Goal: Information Seeking & Learning: Find specific fact

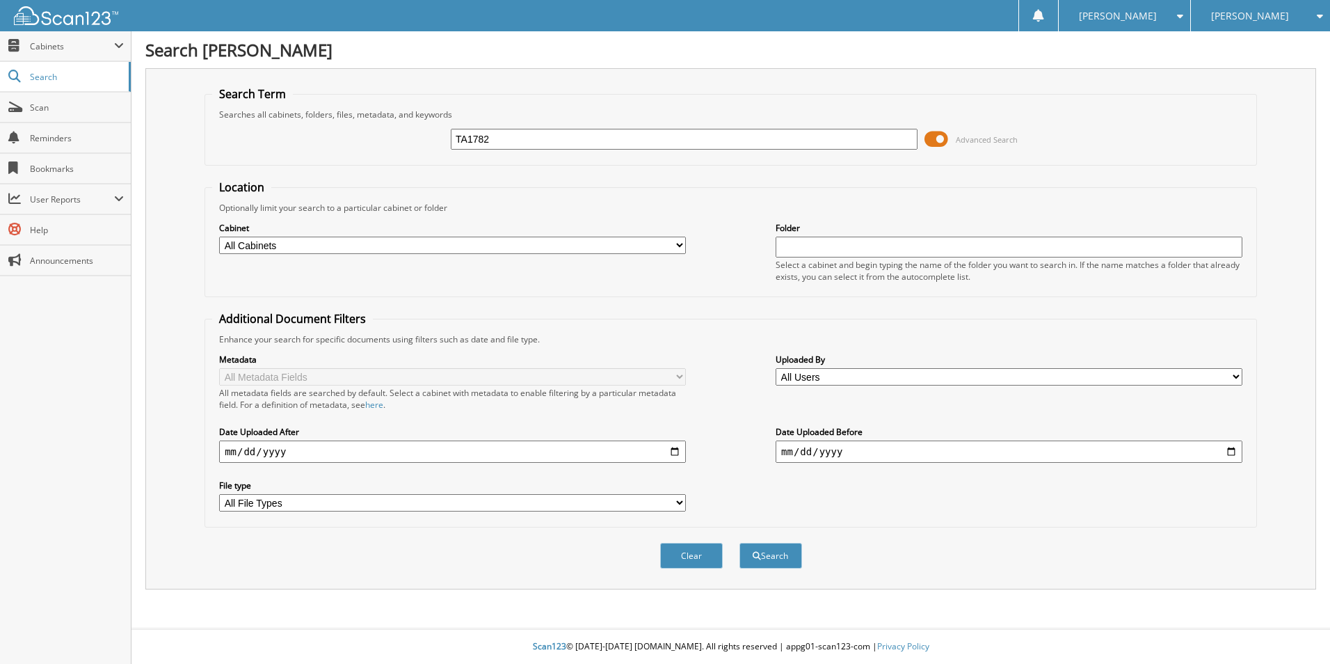
type input "TA1782"
click at [739, 543] on button "Search" at bounding box center [770, 556] width 63 height 26
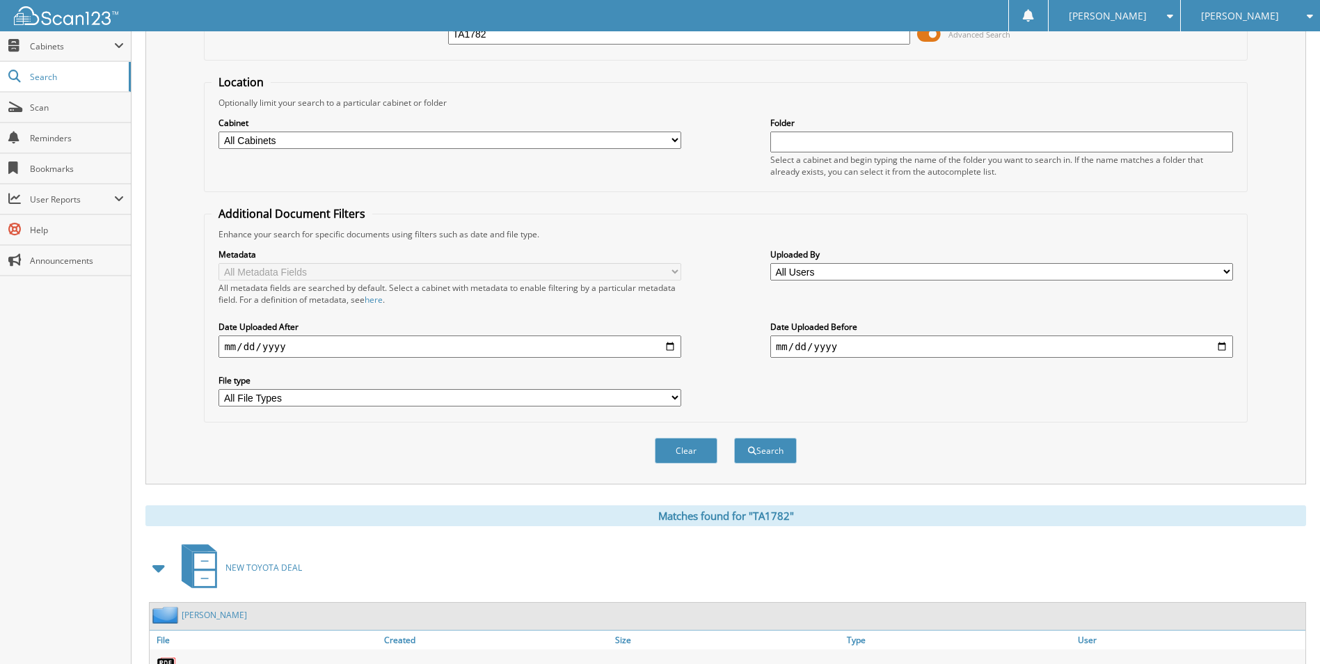
scroll to position [191, 0]
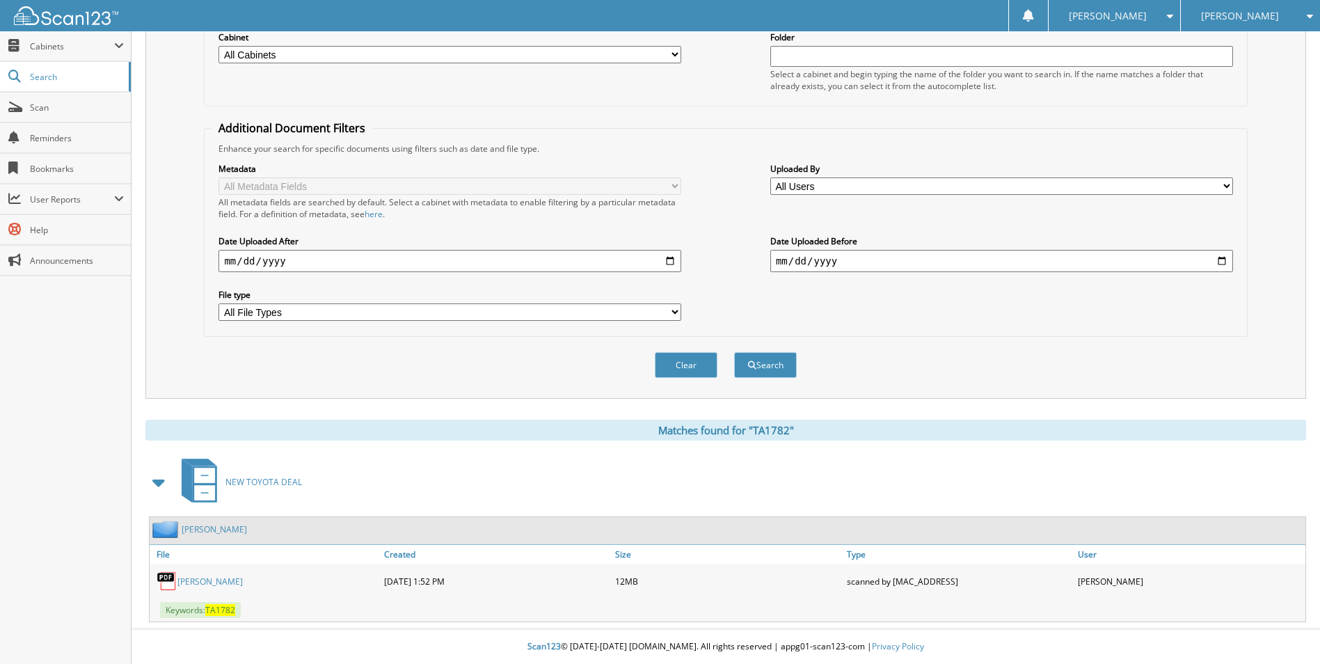
click at [186, 581] on link "RALPH WOODWARD JR" at bounding box center [209, 581] width 65 height 12
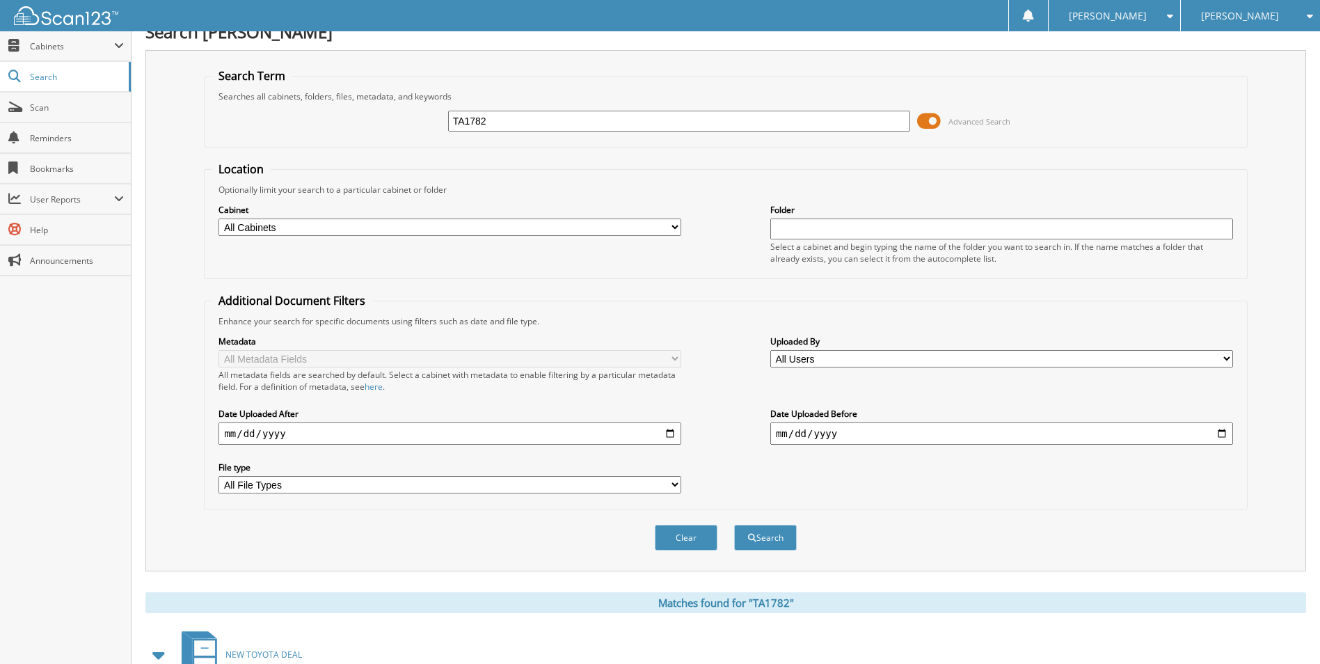
scroll to position [0, 0]
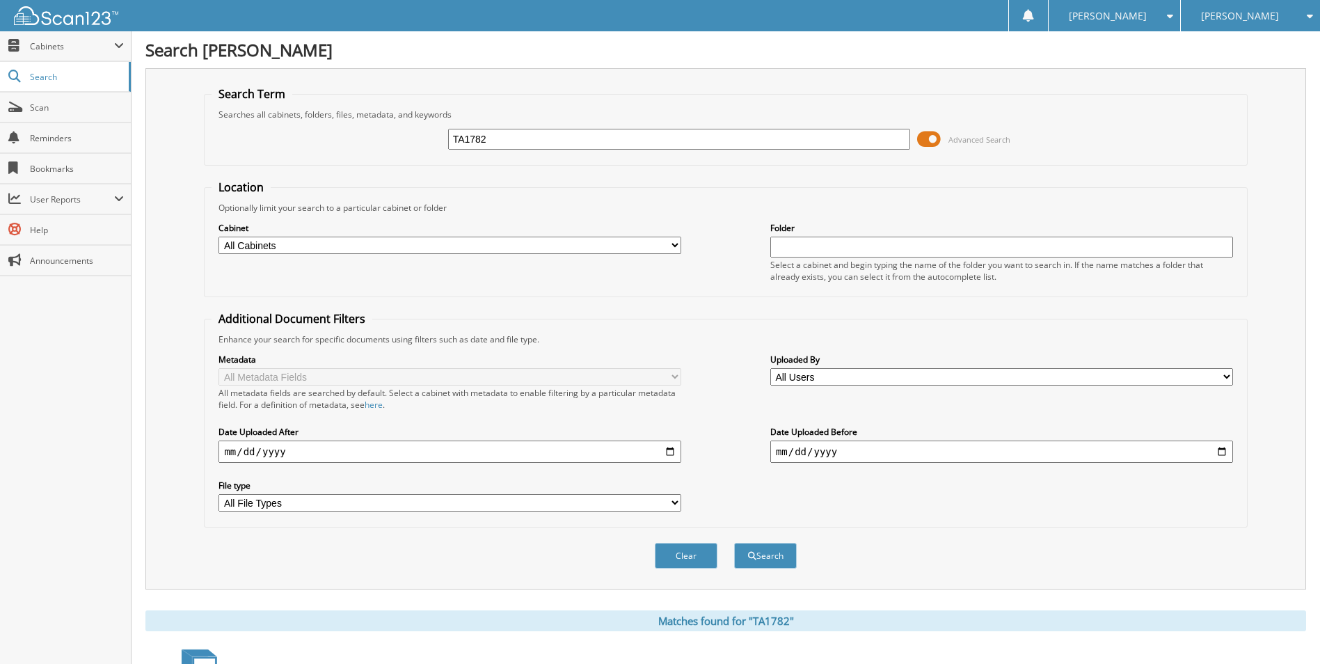
drag, startPoint x: 497, startPoint y: 138, endPoint x: 174, endPoint y: 143, distance: 322.8
click at [194, 143] on div "Search Term Searches all cabinets, folders, files, metadata, and keywords TA178…" at bounding box center [725, 328] width 1160 height 521
type input "292568"
click at [734, 543] on button "Search" at bounding box center [765, 556] width 63 height 26
drag, startPoint x: 503, startPoint y: 143, endPoint x: 75, endPoint y: 181, distance: 429.5
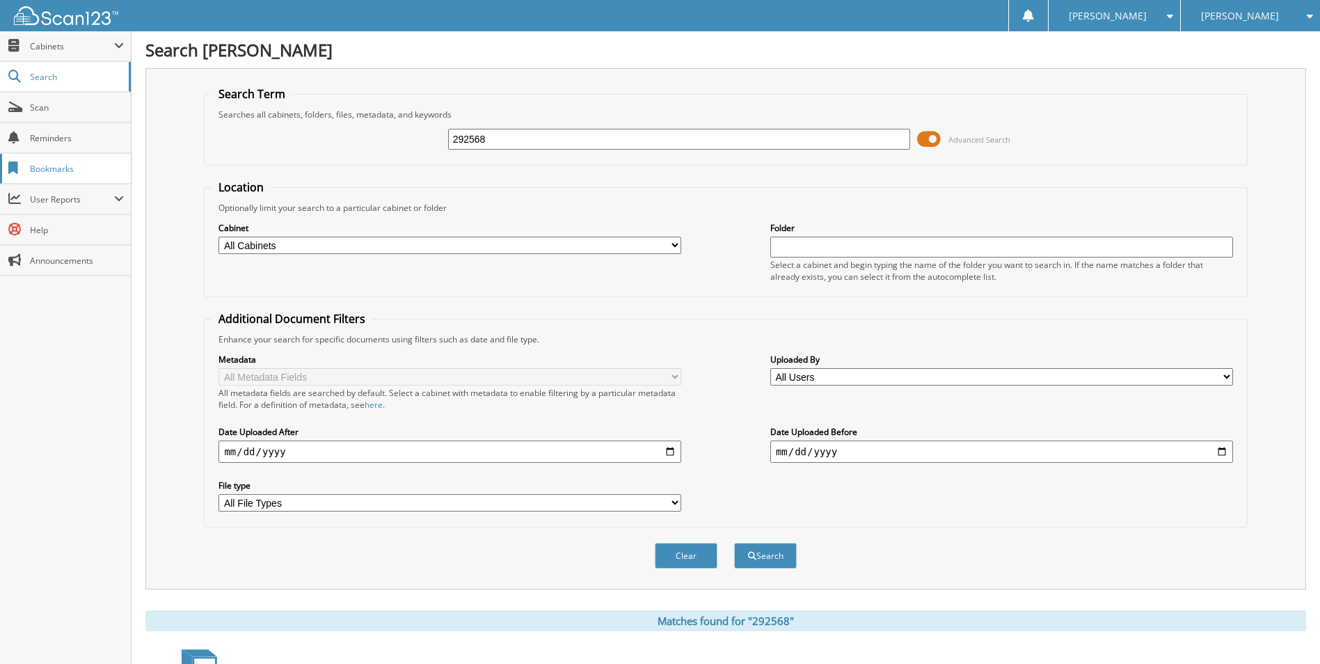
click at [161, 188] on div "Search Term Searches all cabinets, folders, files, metadata, and keywords 29256…" at bounding box center [725, 328] width 1160 height 521
type input "ta1768"
click at [734, 543] on button "Search" at bounding box center [765, 556] width 63 height 26
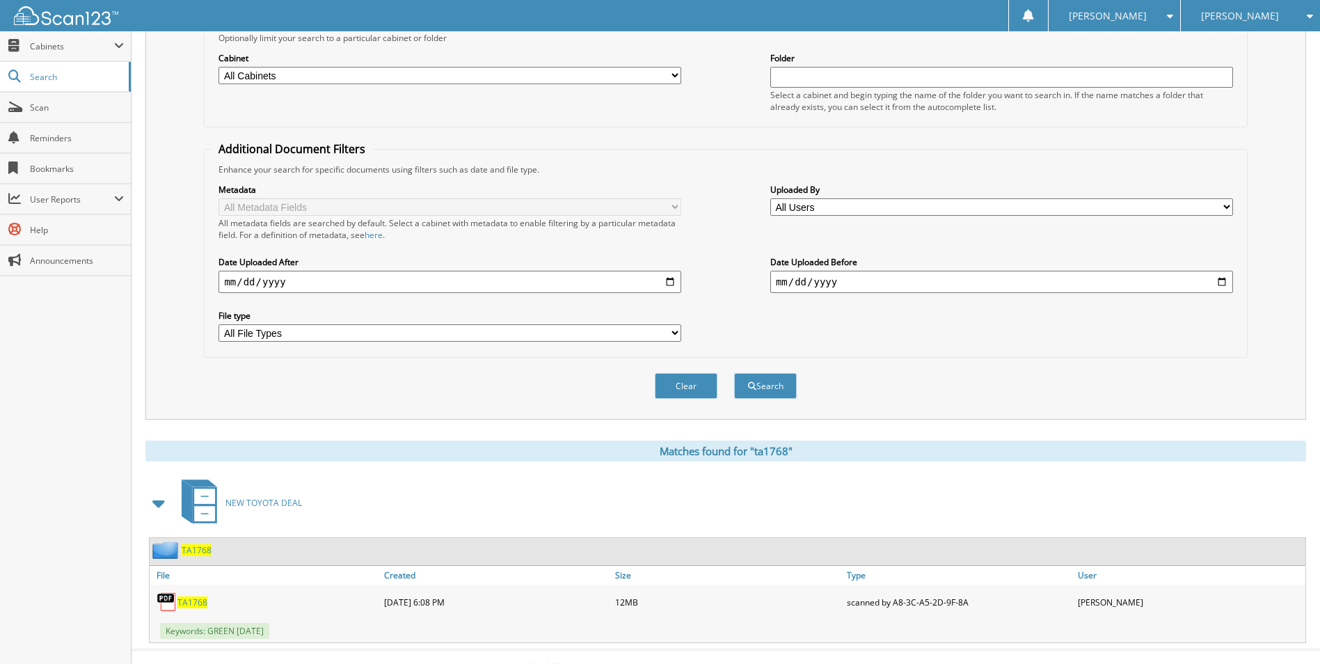
scroll to position [191, 0]
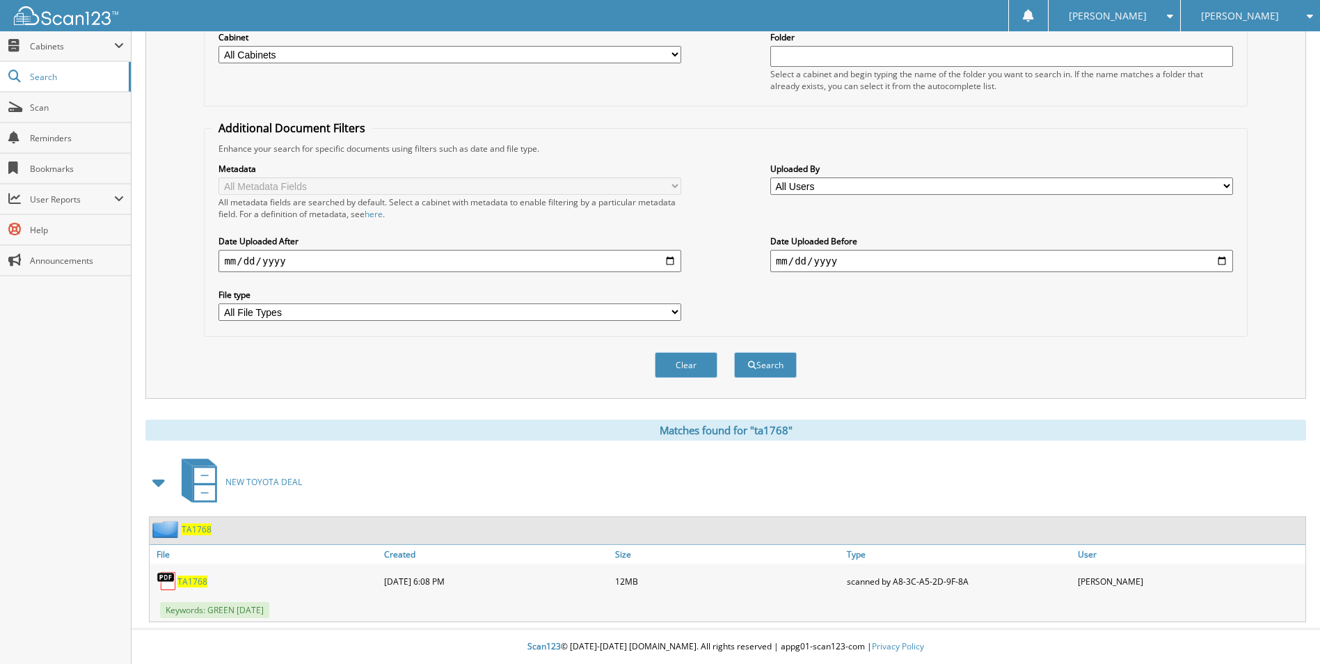
click at [186, 583] on span "TA1768" at bounding box center [192, 581] width 30 height 12
click at [186, 582] on span "TA1768" at bounding box center [192, 581] width 30 height 12
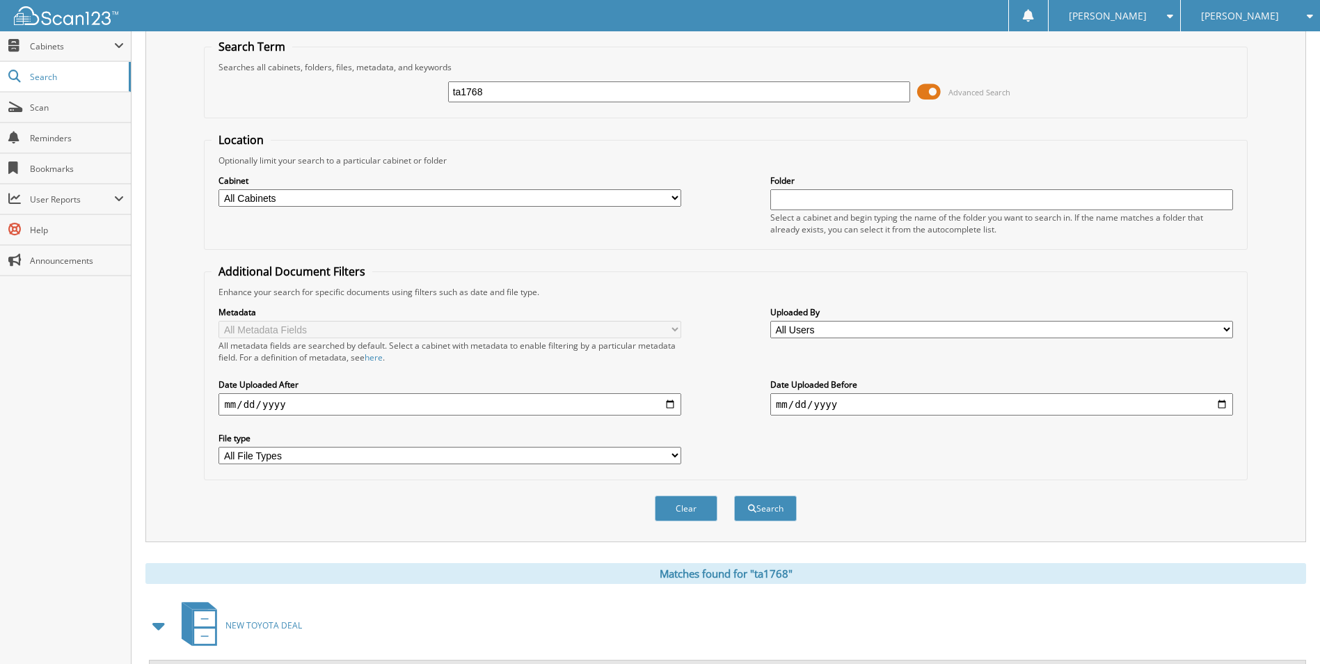
scroll to position [0, 0]
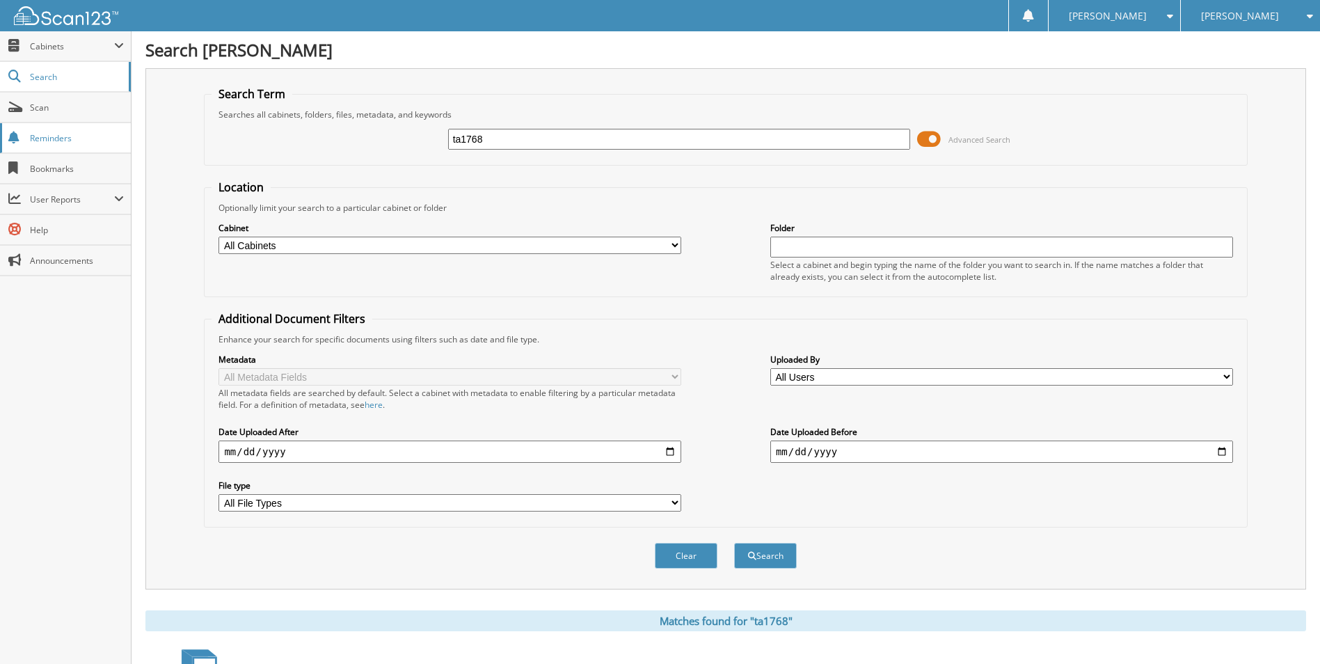
drag, startPoint x: 401, startPoint y: 145, endPoint x: 11, endPoint y: 150, distance: 389.6
click at [57, 152] on body "Kalei E. Settings Logout Milton Ruben Chevrolet Milton Ruben Chrysler Milton Ru…" at bounding box center [660, 427] width 1320 height 854
type input "ta1459"
click at [734, 543] on button "Search" at bounding box center [765, 556] width 63 height 26
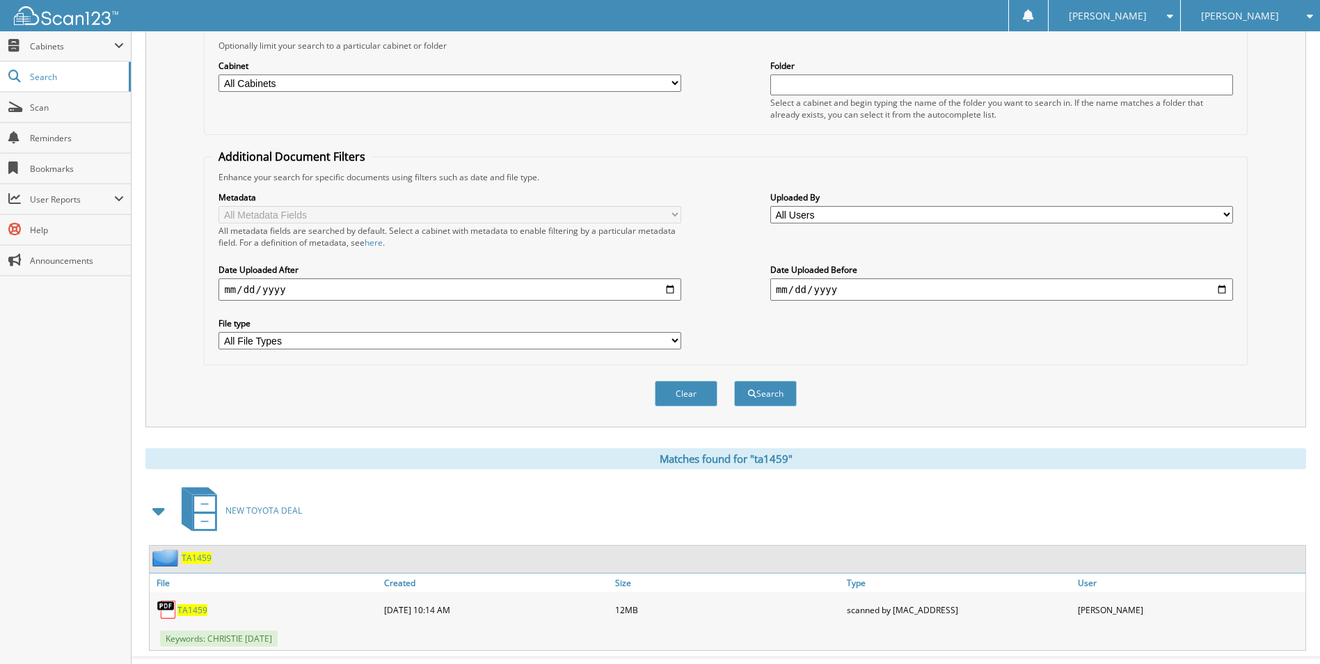
scroll to position [191, 0]
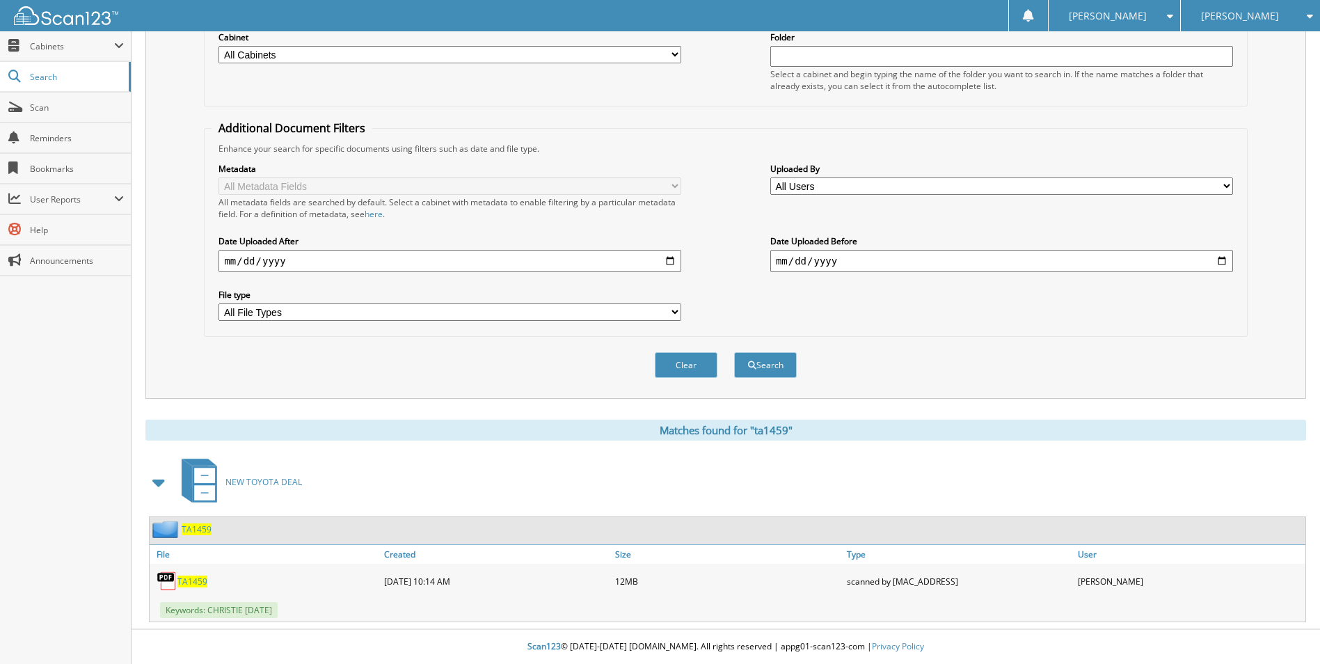
click at [188, 584] on span "TA1459" at bounding box center [192, 581] width 30 height 12
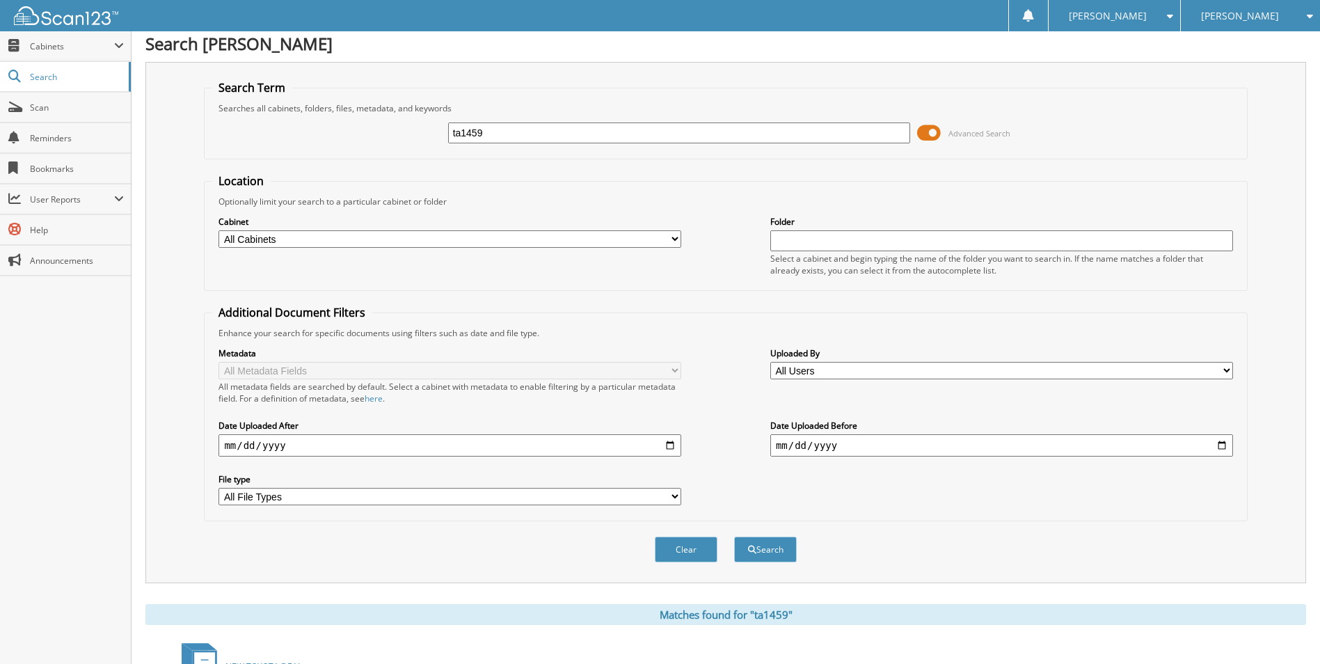
scroll to position [0, 0]
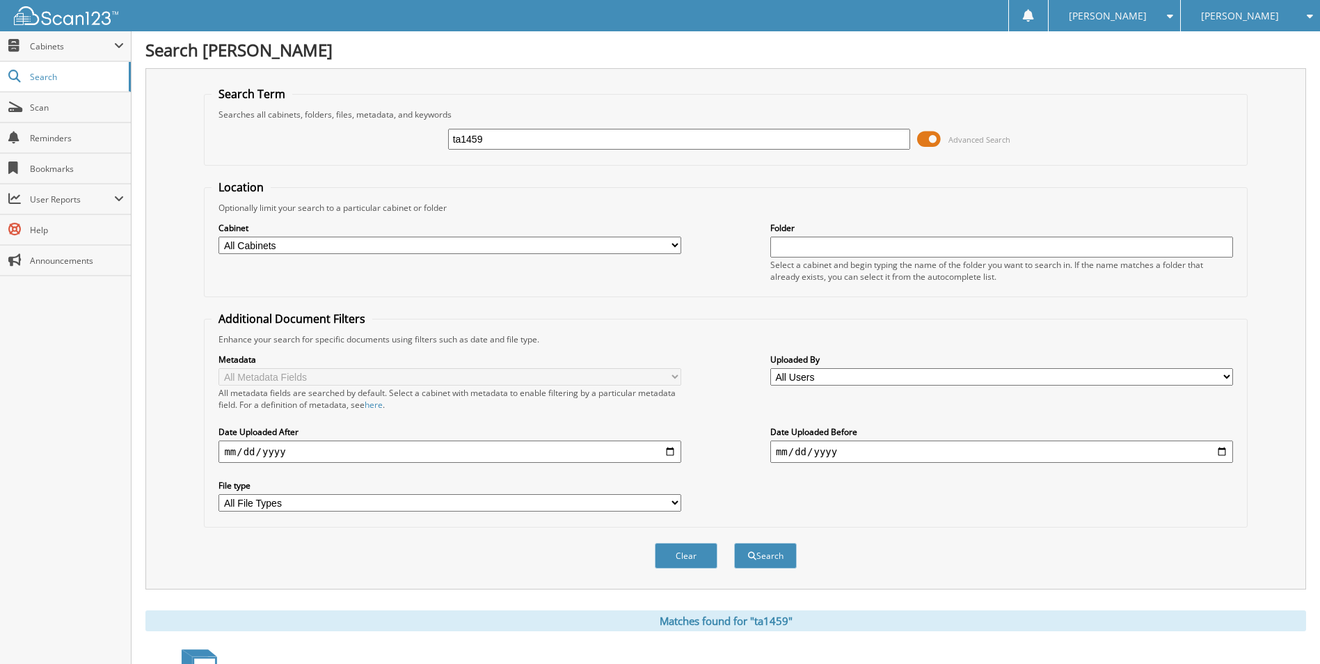
drag, startPoint x: 509, startPoint y: 143, endPoint x: 225, endPoint y: 144, distance: 283.8
click at [247, 144] on div "ta1459 Advanced Search" at bounding box center [724, 139] width 1027 height 38
type input "TA2346"
click at [734, 543] on button "Search" at bounding box center [765, 556] width 63 height 26
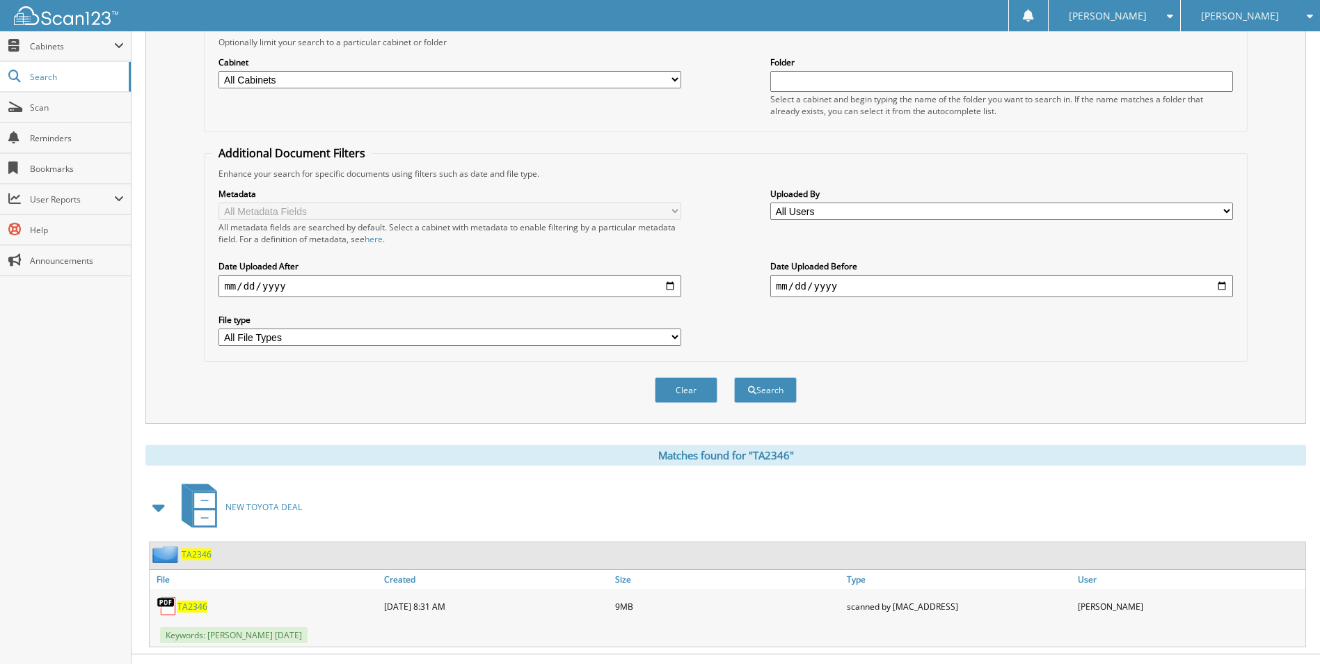
scroll to position [191, 0]
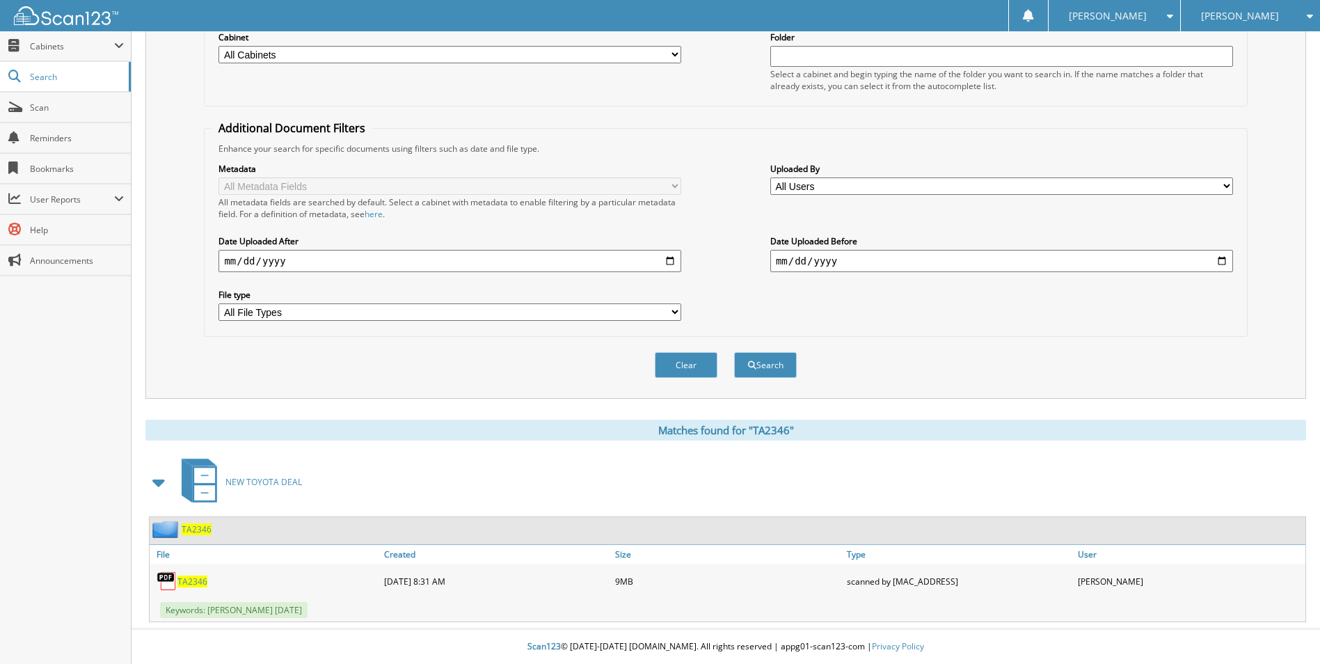
click at [182, 578] on span "TA2346" at bounding box center [192, 581] width 30 height 12
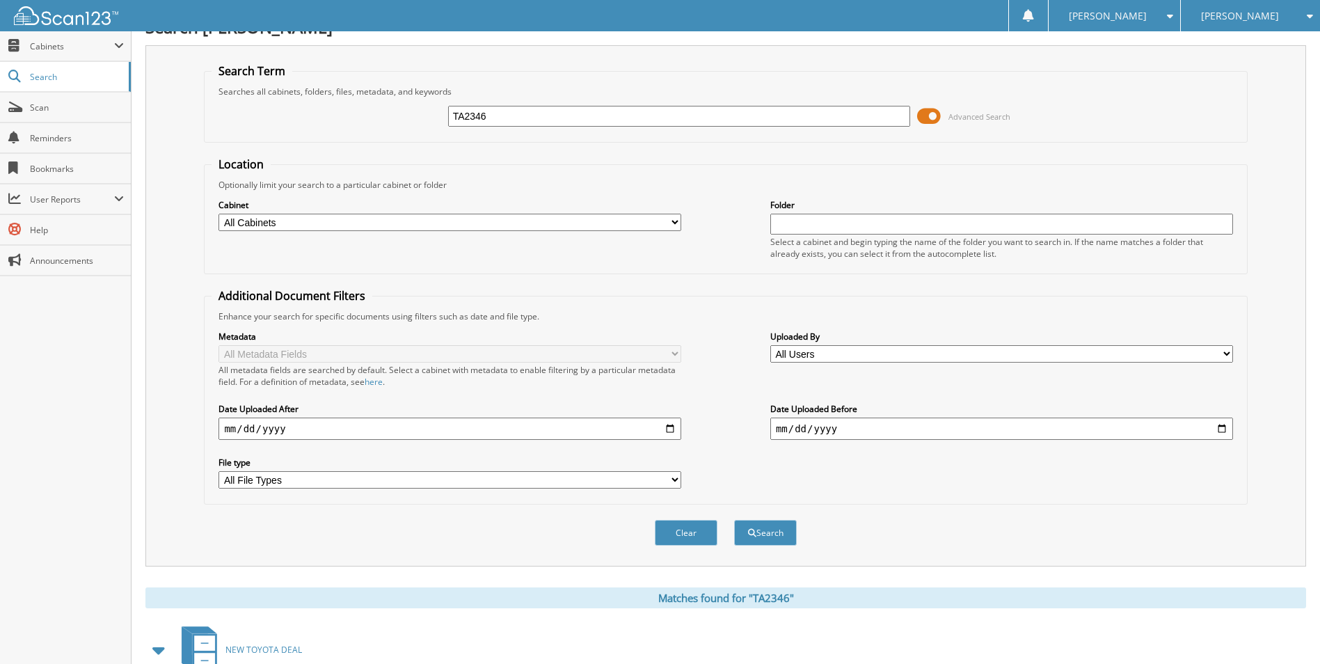
scroll to position [0, 0]
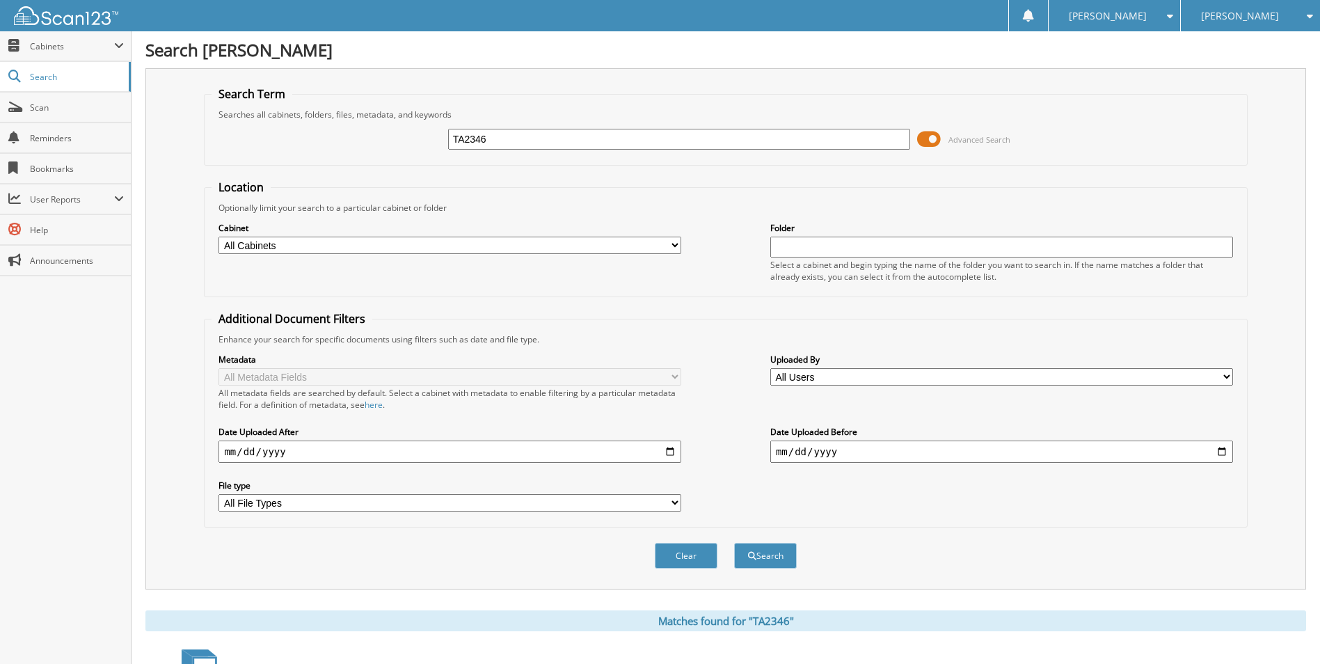
drag, startPoint x: 500, startPoint y: 141, endPoint x: 179, endPoint y: 193, distance: 325.6
click at [189, 181] on div "Search Term Searches all cabinets, folders, files, metadata, and keywords TA234…" at bounding box center [725, 328] width 1160 height 521
type input "ta2069"
click at [734, 543] on button "Search" at bounding box center [765, 556] width 63 height 26
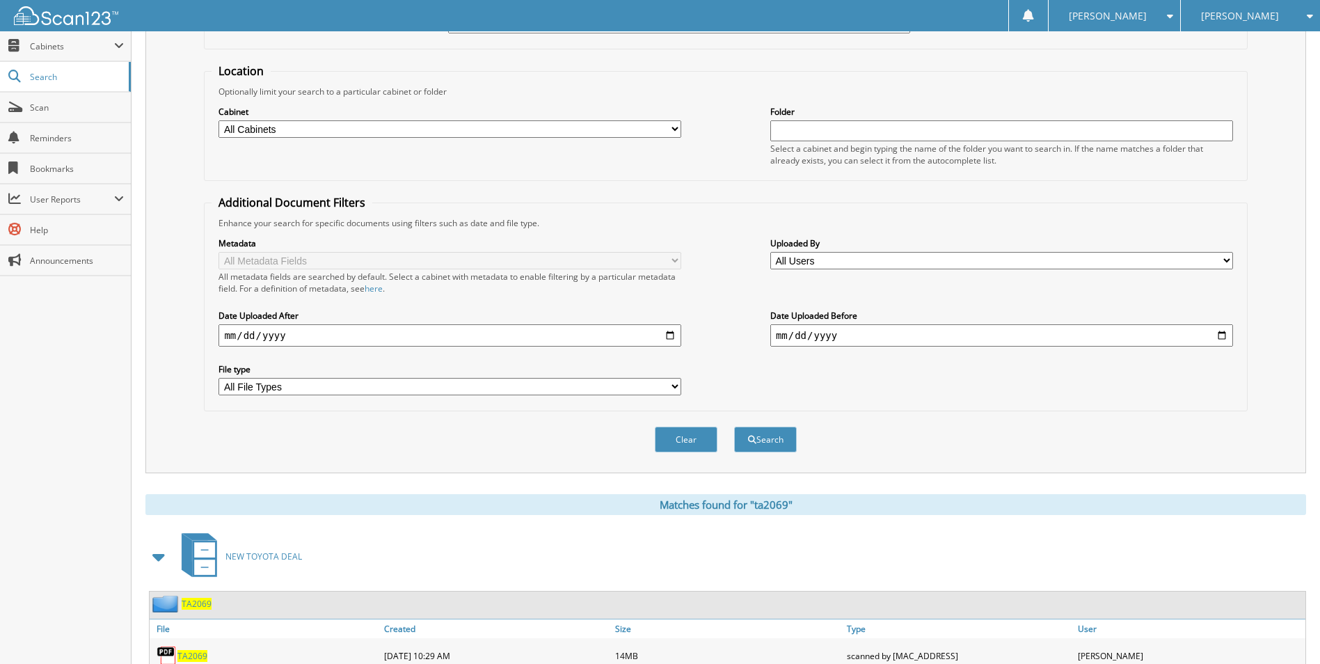
scroll to position [191, 0]
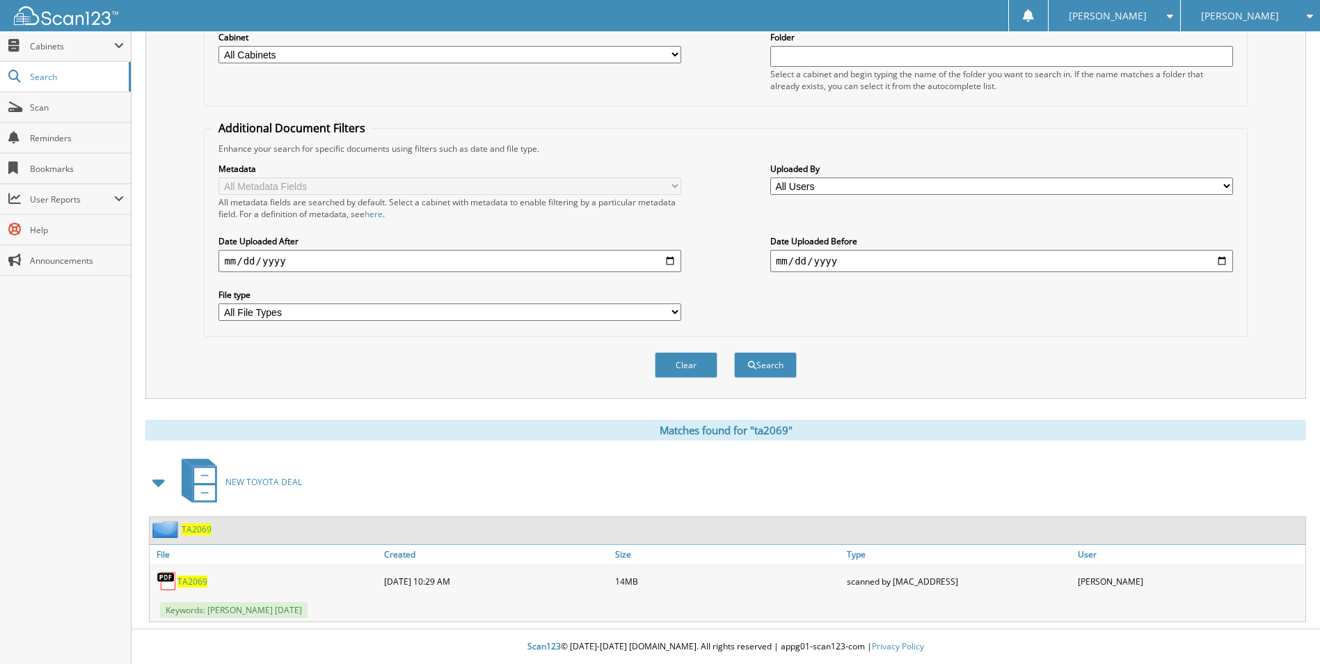
click at [190, 584] on span "TA2069" at bounding box center [192, 581] width 30 height 12
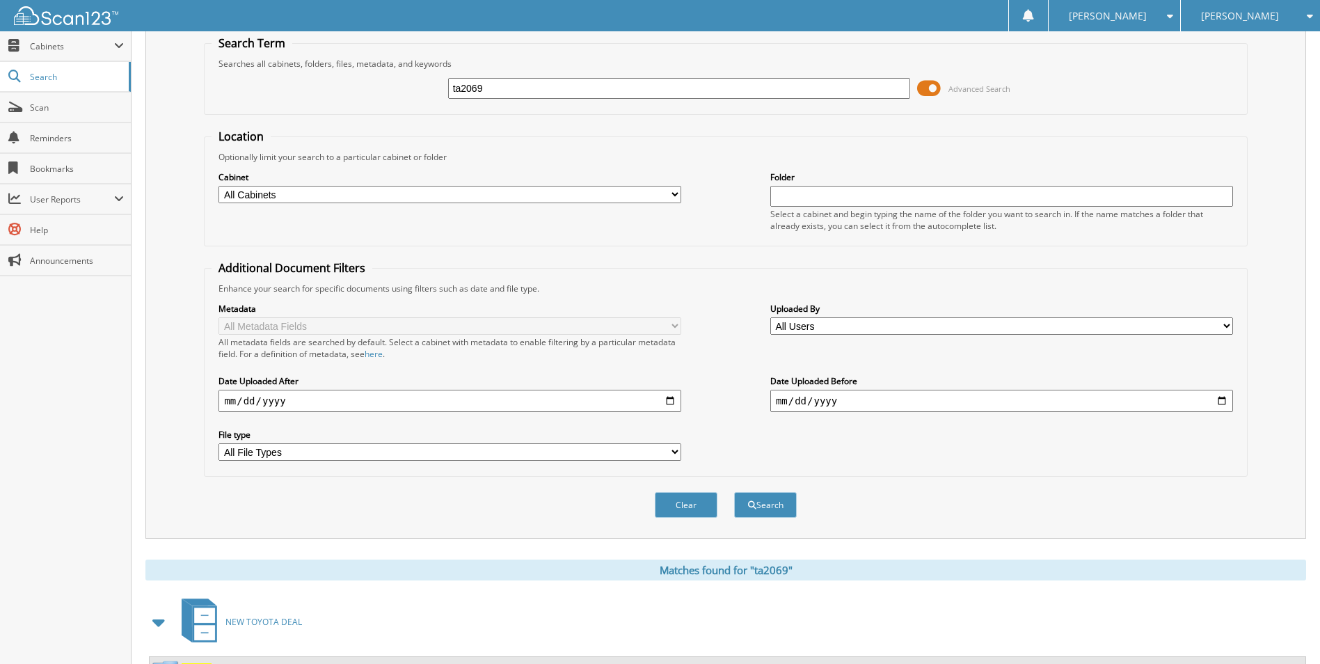
scroll to position [0, 0]
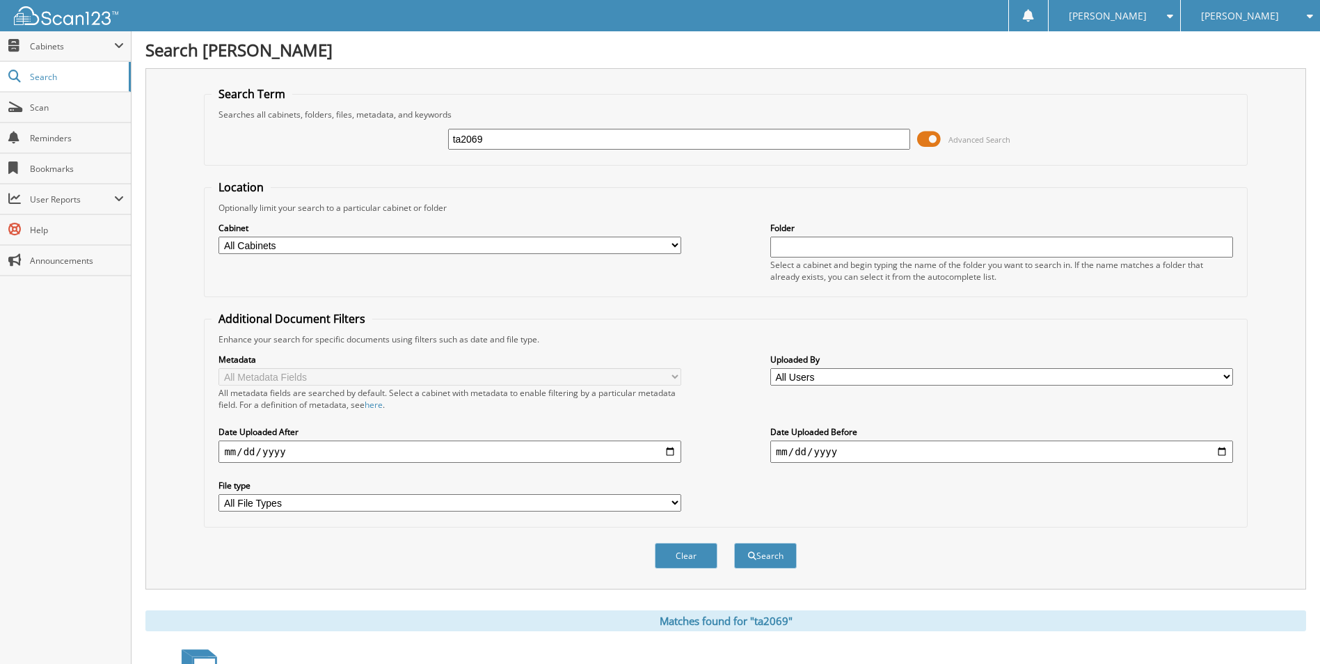
drag, startPoint x: 376, startPoint y: 138, endPoint x: 175, endPoint y: 169, distance: 202.8
click at [221, 154] on div "ta2069 Advanced Search" at bounding box center [724, 139] width 1027 height 38
type input "TA2308"
click at [734, 543] on button "Search" at bounding box center [765, 556] width 63 height 26
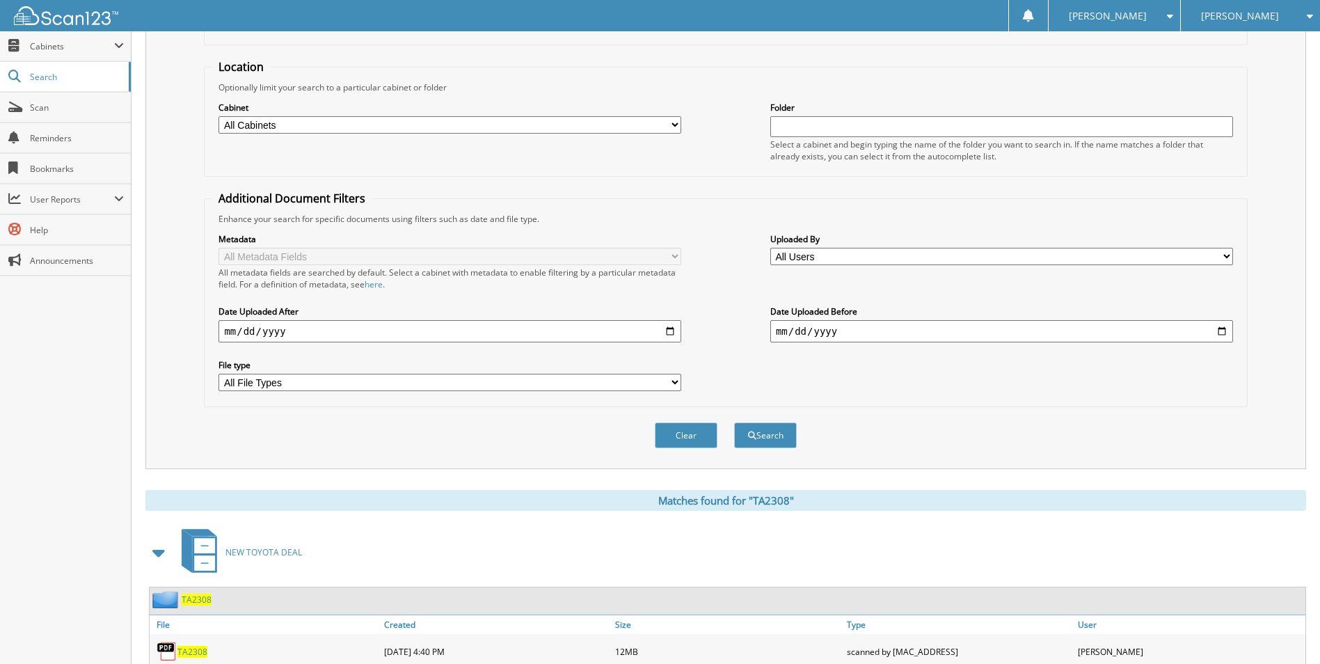
scroll to position [191, 0]
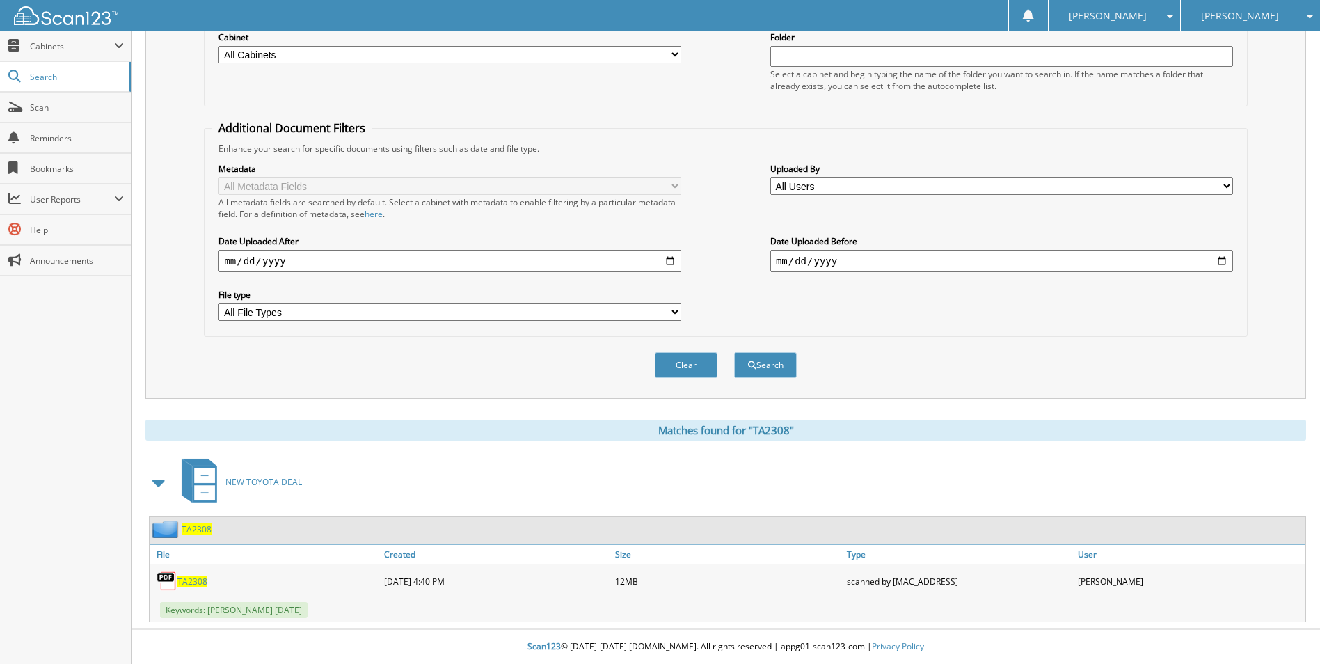
click at [200, 582] on span "TA2308" at bounding box center [192, 581] width 30 height 12
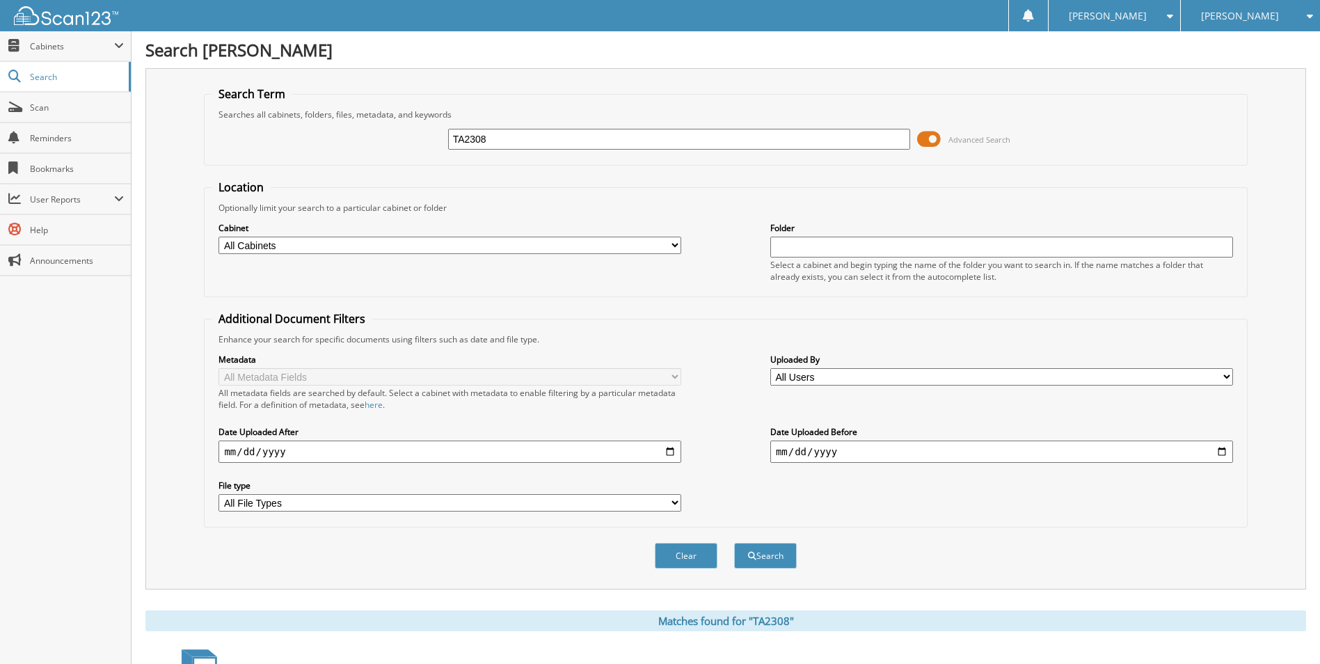
drag, startPoint x: 488, startPoint y: 137, endPoint x: 182, endPoint y: 162, distance: 306.4
click at [197, 159] on div "Search Term Searches all cabinets, folders, files, metadata, and keywords TA230…" at bounding box center [725, 328] width 1160 height 521
type input "ta1733"
click at [734, 543] on button "Search" at bounding box center [765, 556] width 63 height 26
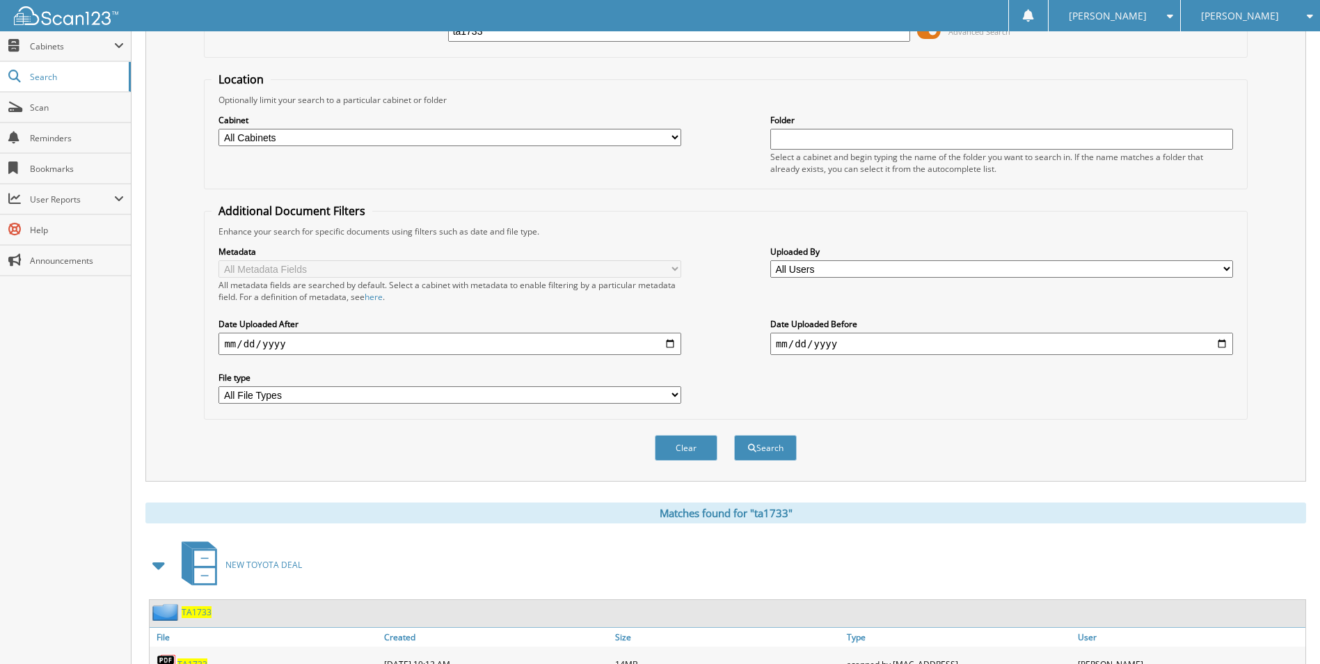
scroll to position [191, 0]
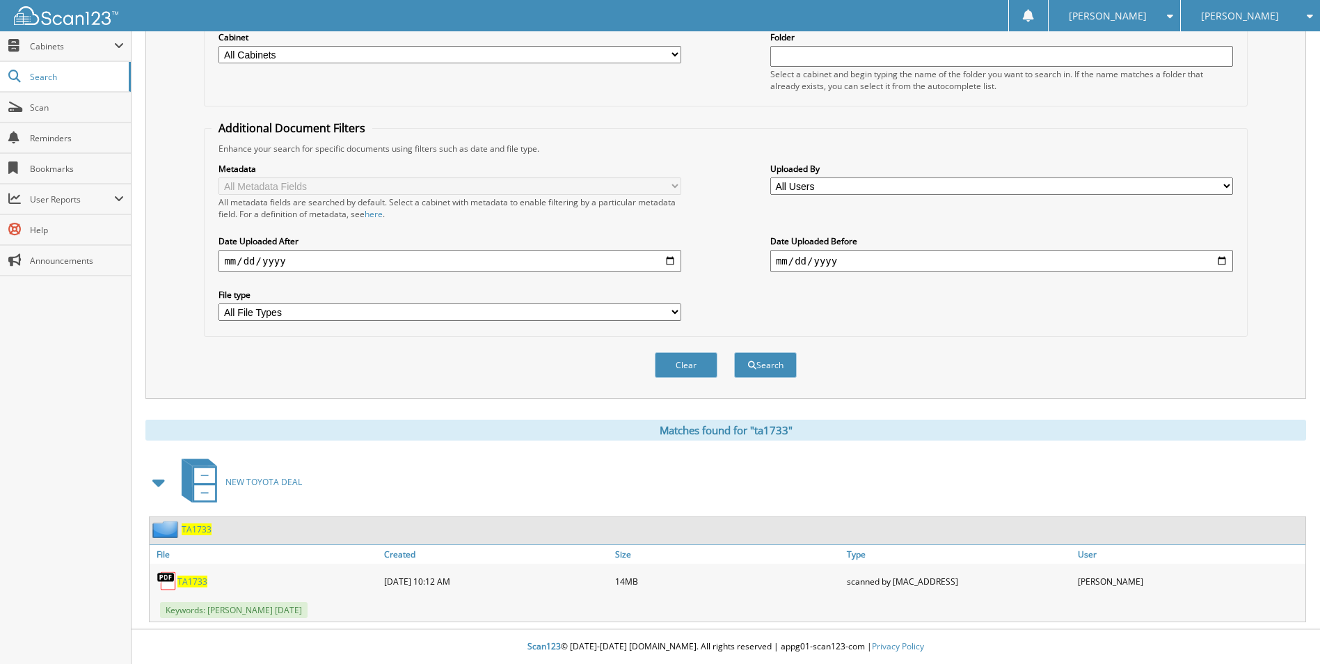
click at [201, 584] on span "TA1733" at bounding box center [192, 581] width 30 height 12
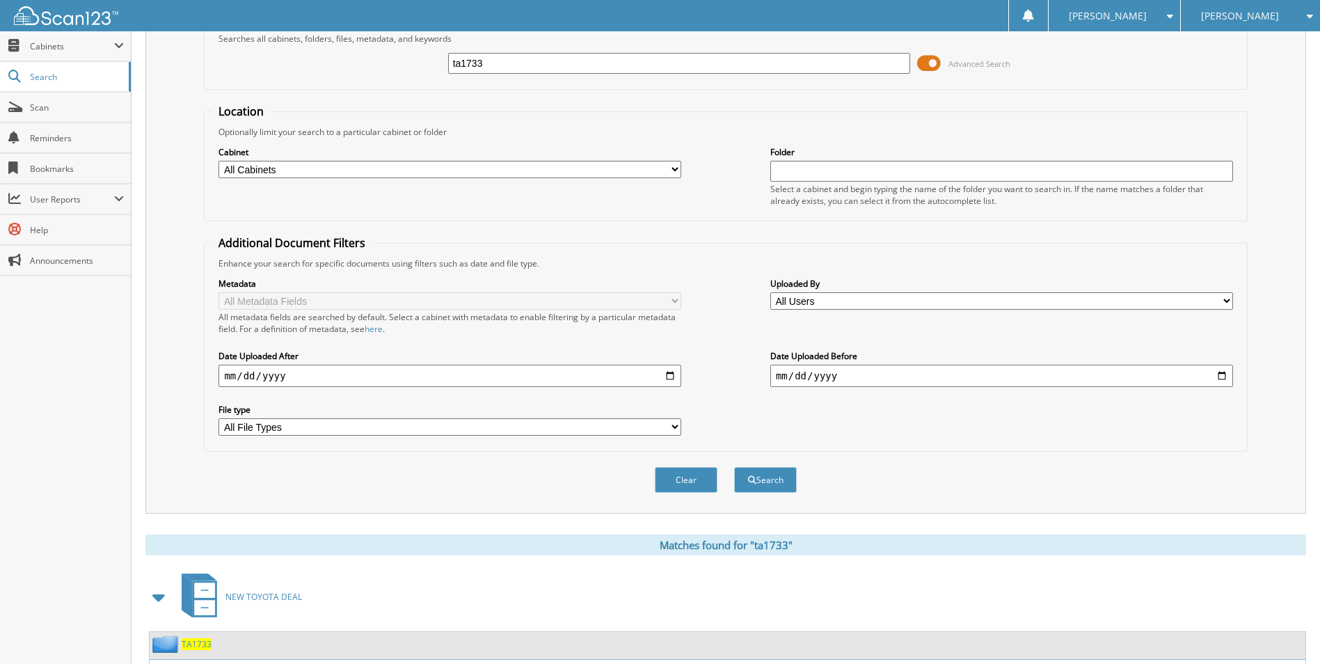
scroll to position [0, 0]
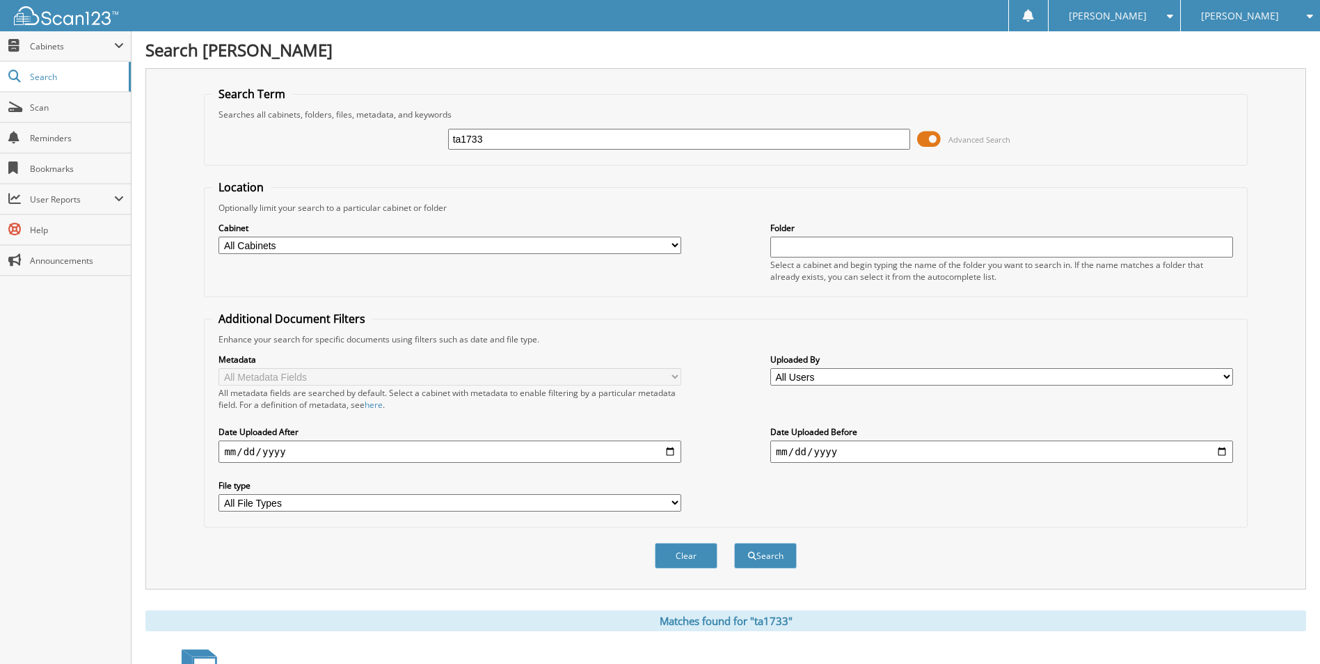
drag, startPoint x: 445, startPoint y: 138, endPoint x: 294, endPoint y: 160, distance: 152.5
click at [305, 157] on div "ta1733 Advanced Search" at bounding box center [724, 139] width 1027 height 38
type input "ta2176"
click at [734, 543] on button "Search" at bounding box center [765, 556] width 63 height 26
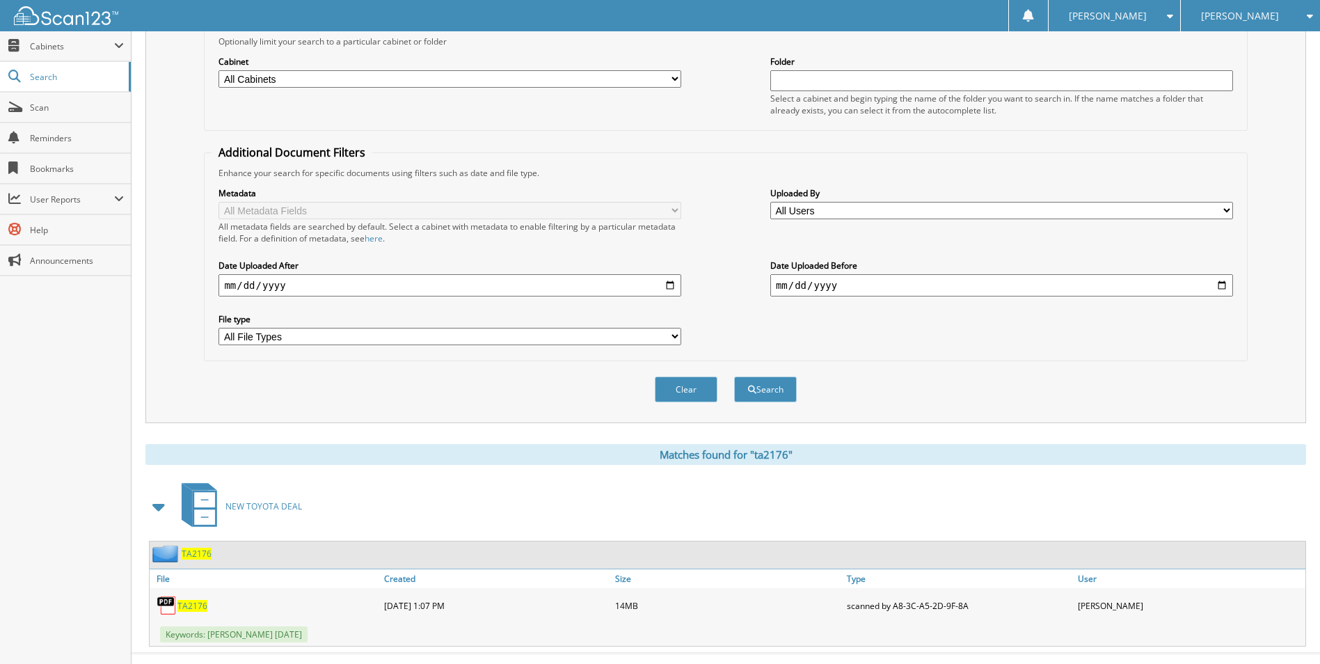
scroll to position [191, 0]
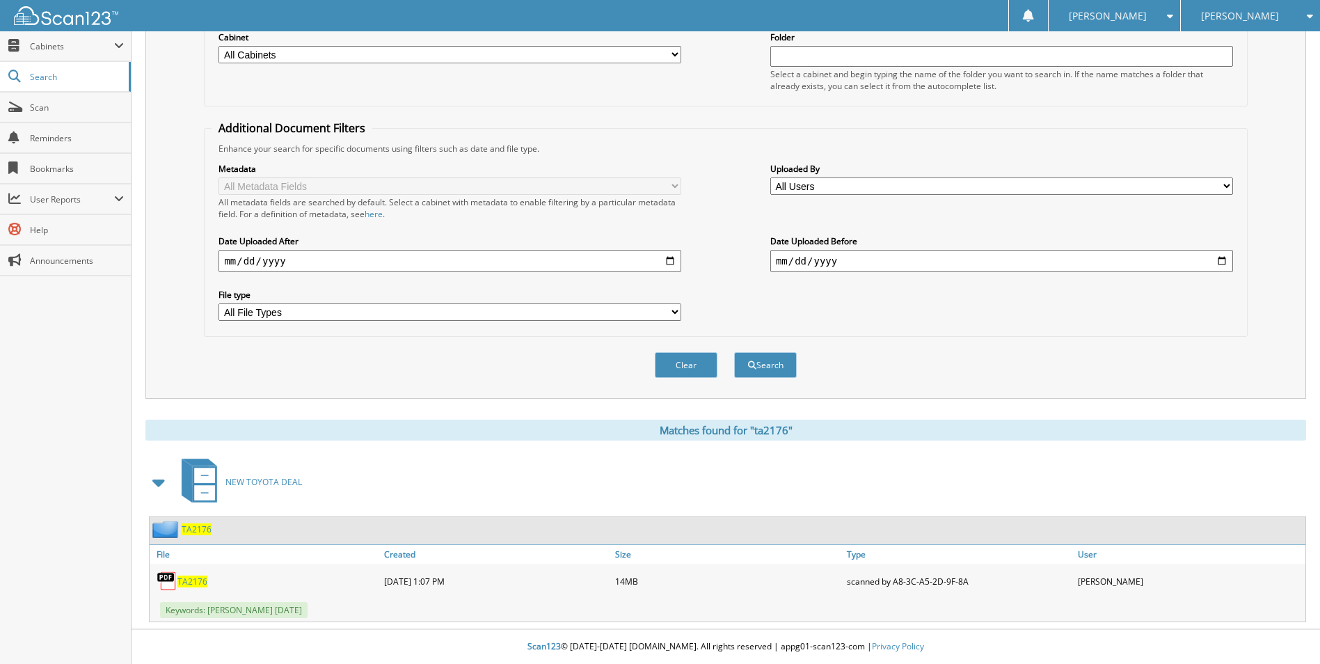
click at [193, 579] on span "TA2176" at bounding box center [192, 581] width 30 height 12
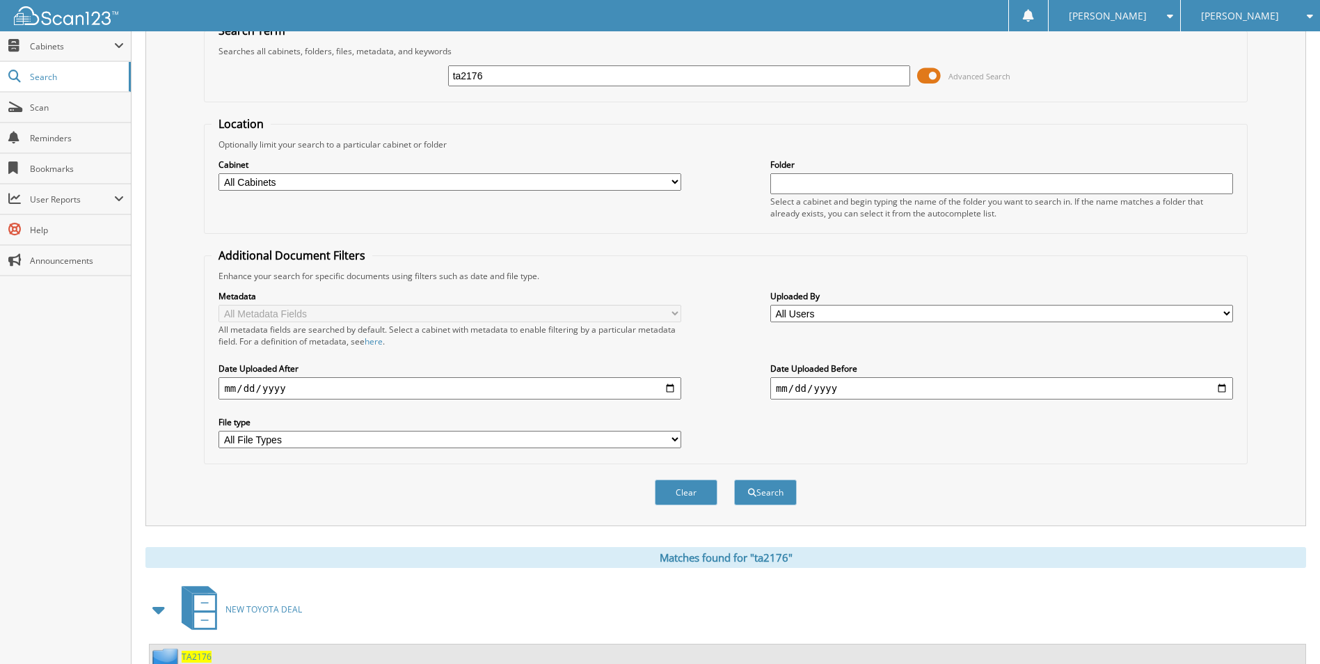
scroll to position [0, 0]
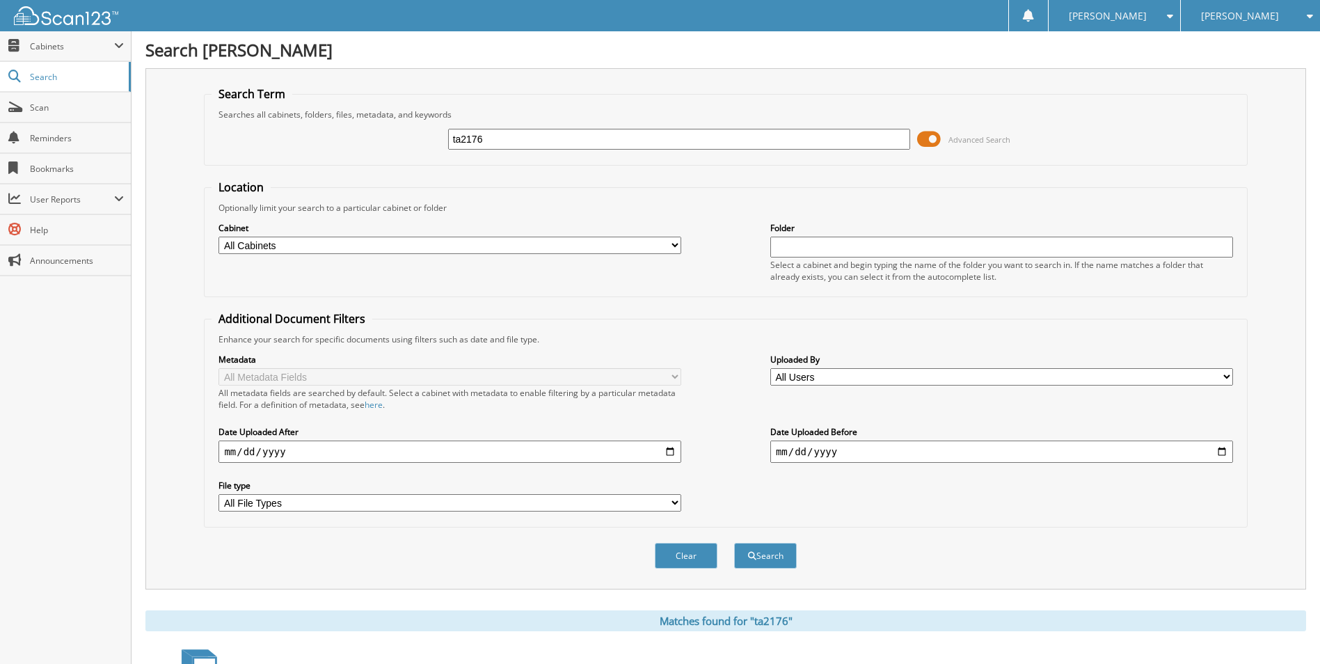
drag, startPoint x: 493, startPoint y: 138, endPoint x: 152, endPoint y: 150, distance: 341.1
click at [211, 150] on div "ta2176 Advanced Search" at bounding box center [724, 139] width 1027 height 38
type input "ta2099"
click at [734, 543] on button "Search" at bounding box center [765, 556] width 63 height 26
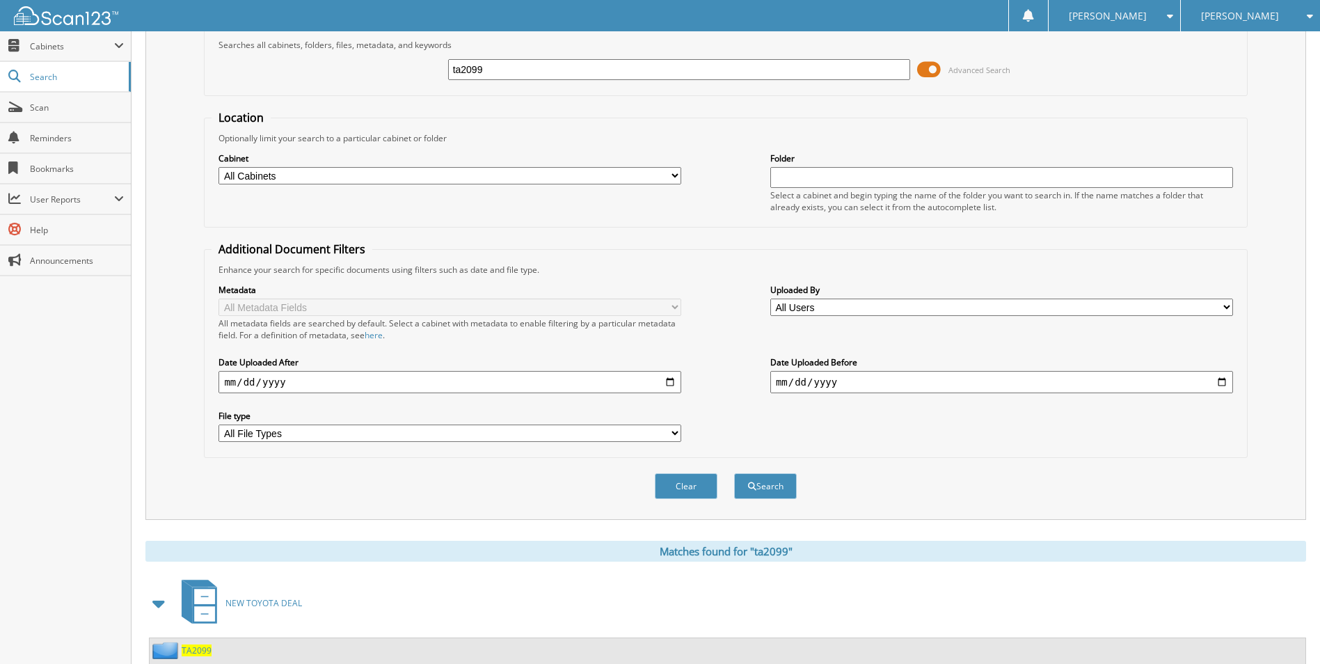
scroll to position [191, 0]
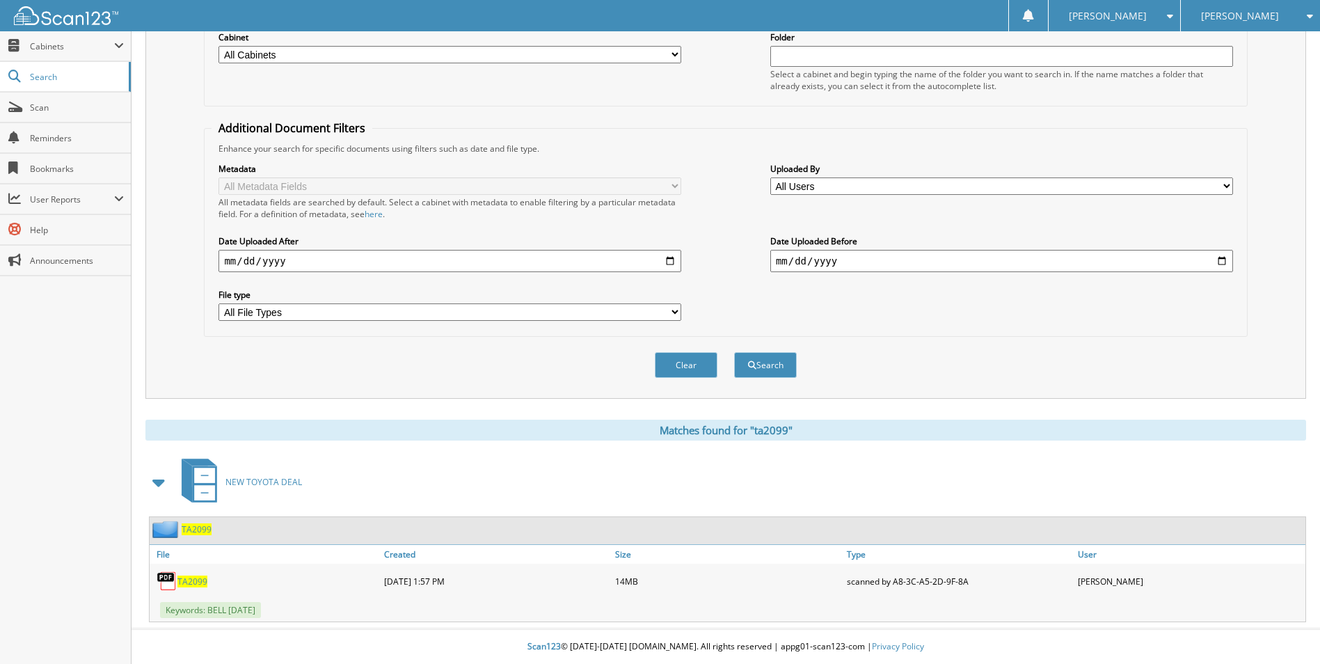
click at [193, 585] on span "TA2099" at bounding box center [192, 581] width 30 height 12
